Goal: Navigation & Orientation: Find specific page/section

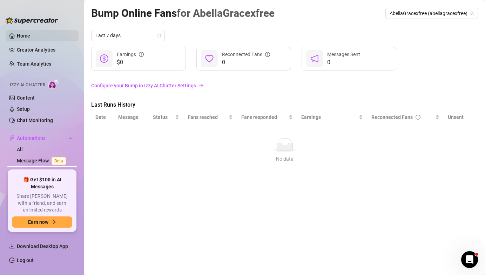
click at [26, 37] on link "Home" at bounding box center [23, 36] width 13 height 6
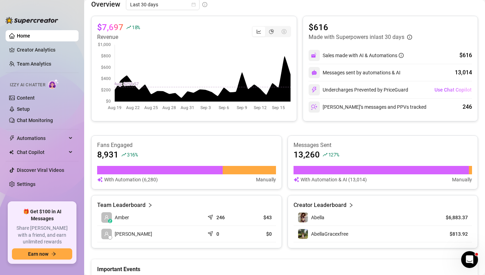
scroll to position [153, 0]
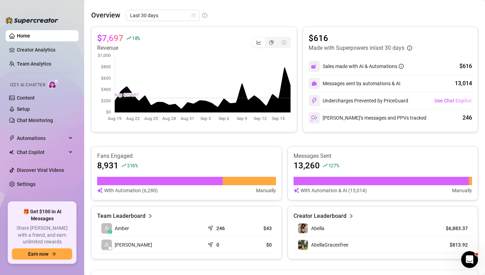
click at [284, 67] on canvas at bounding box center [194, 87] width 194 height 70
click at [312, 84] on img at bounding box center [314, 84] width 6 height 6
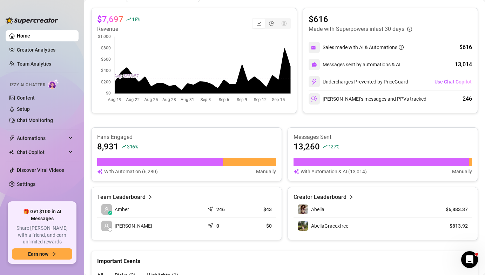
scroll to position [171, 0]
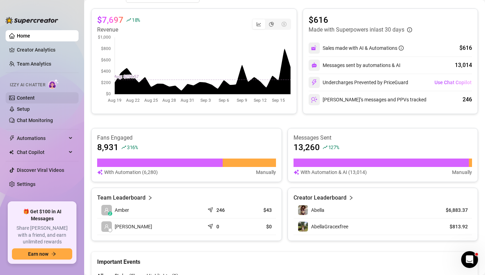
click at [22, 99] on link "Content" at bounding box center [26, 98] width 18 height 6
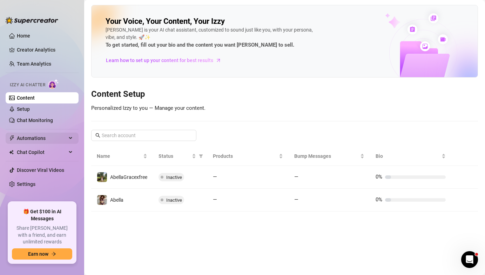
click at [30, 138] on span "Automations" at bounding box center [42, 138] width 50 height 11
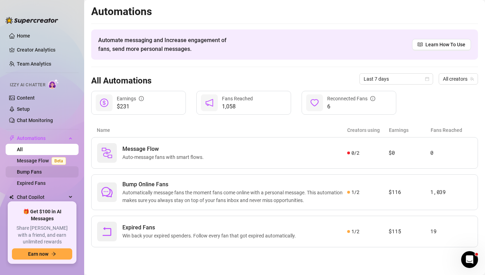
click at [35, 175] on link "Bump Fans" at bounding box center [29, 172] width 25 height 6
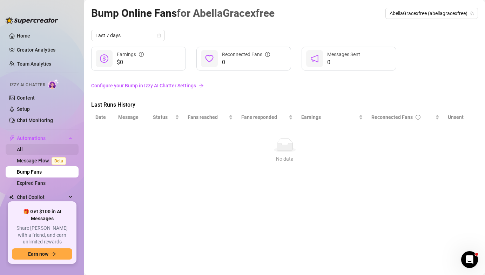
click at [22, 147] on link "All" at bounding box center [20, 150] width 6 height 6
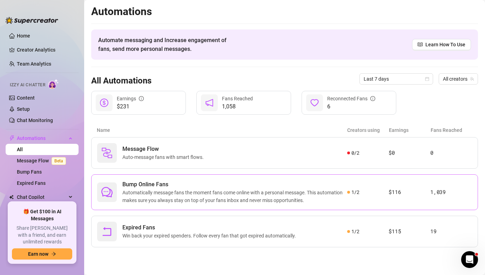
click at [388, 194] on article "$116" at bounding box center [409, 192] width 42 height 8
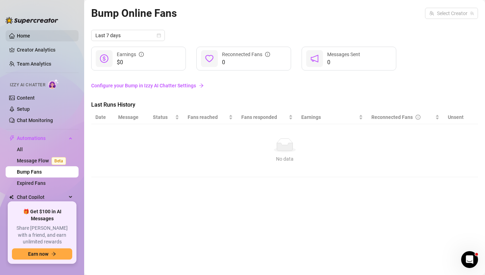
click at [30, 37] on link "Home" at bounding box center [23, 36] width 13 height 6
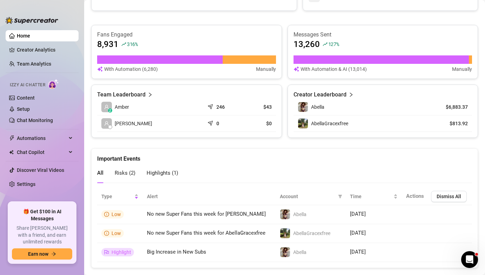
scroll to position [287, 0]
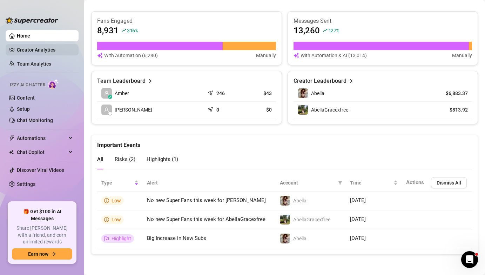
click at [54, 50] on link "Creator Analytics" at bounding box center [45, 49] width 56 height 11
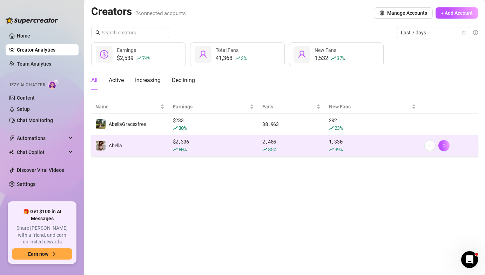
click at [139, 145] on td "Abella" at bounding box center [129, 145] width 77 height 21
